Goal: Information Seeking & Learning: Learn about a topic

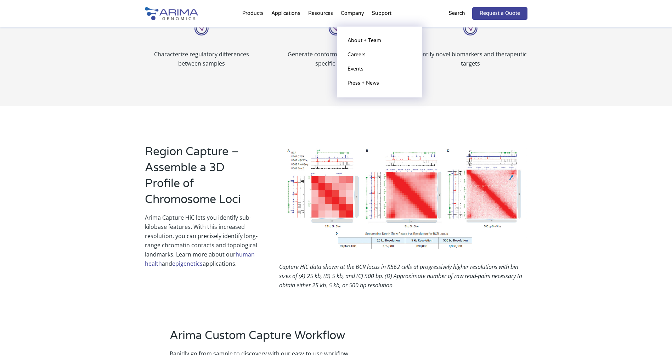
scroll to position [368, 0]
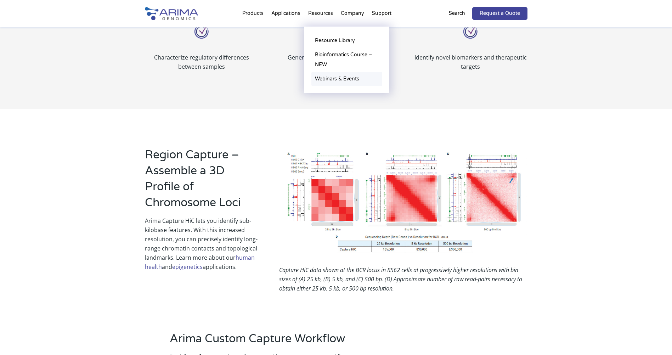
click at [348, 80] on link "Webinars & Events" at bounding box center [346, 79] width 71 height 14
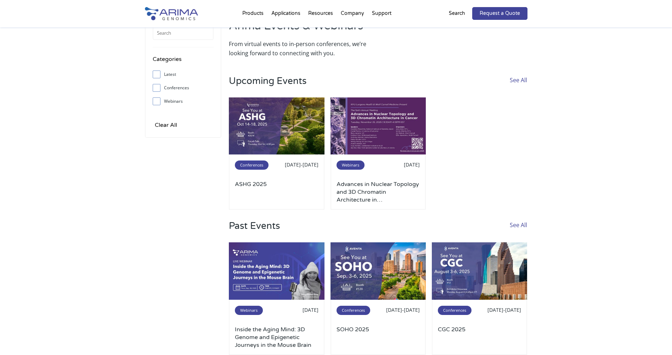
scroll to position [28, 0]
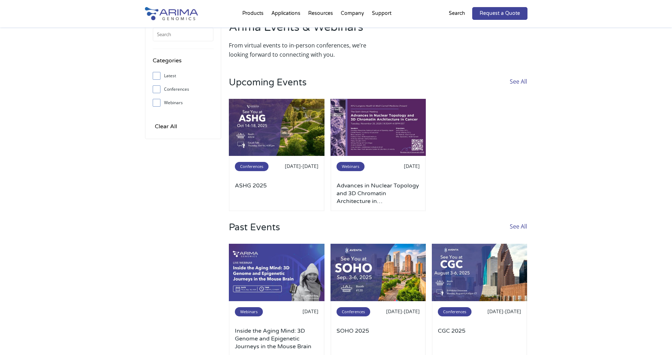
click at [524, 227] on link "See All" at bounding box center [518, 233] width 17 height 22
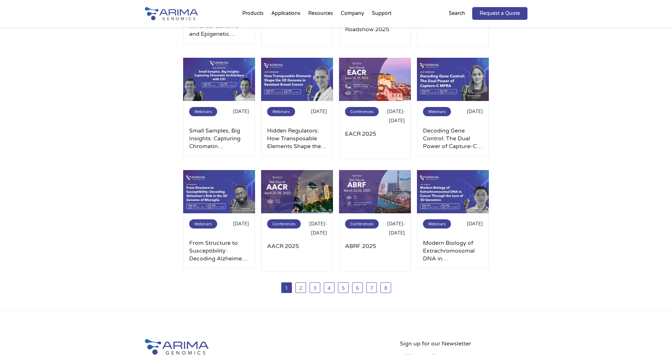
scroll to position [142, 0]
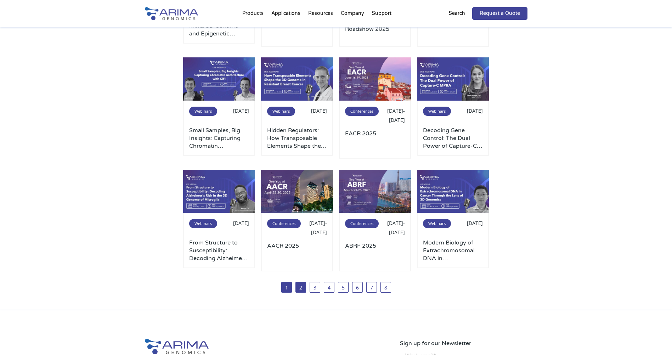
click at [300, 289] on link "2" at bounding box center [300, 287] width 11 height 11
